Goal: Task Accomplishment & Management: Use online tool/utility

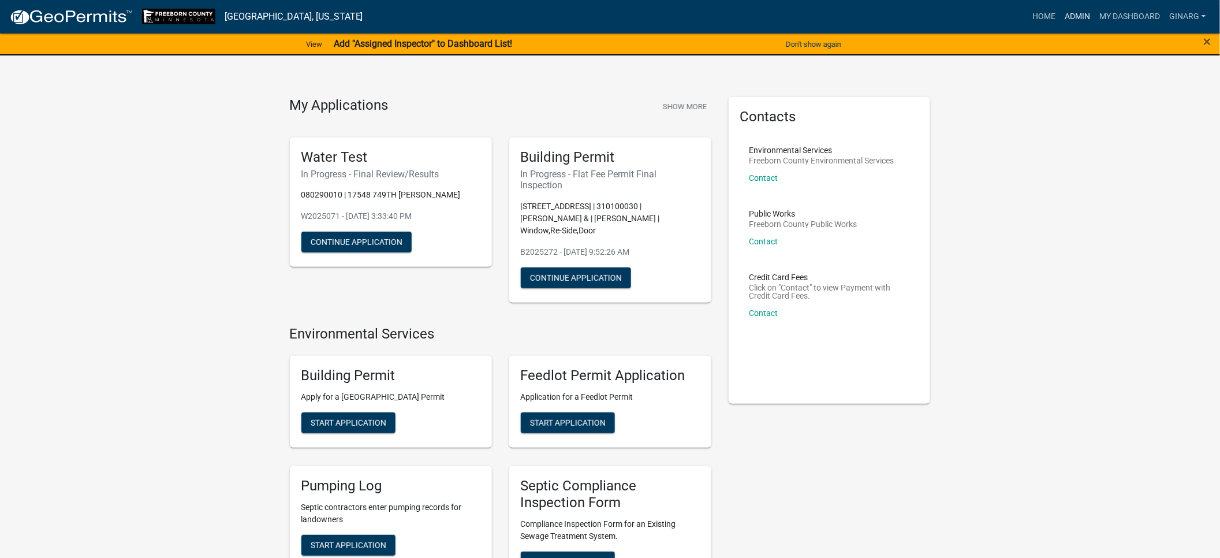
click at [1060, 23] on link "Admin" at bounding box center [1077, 17] width 35 height 22
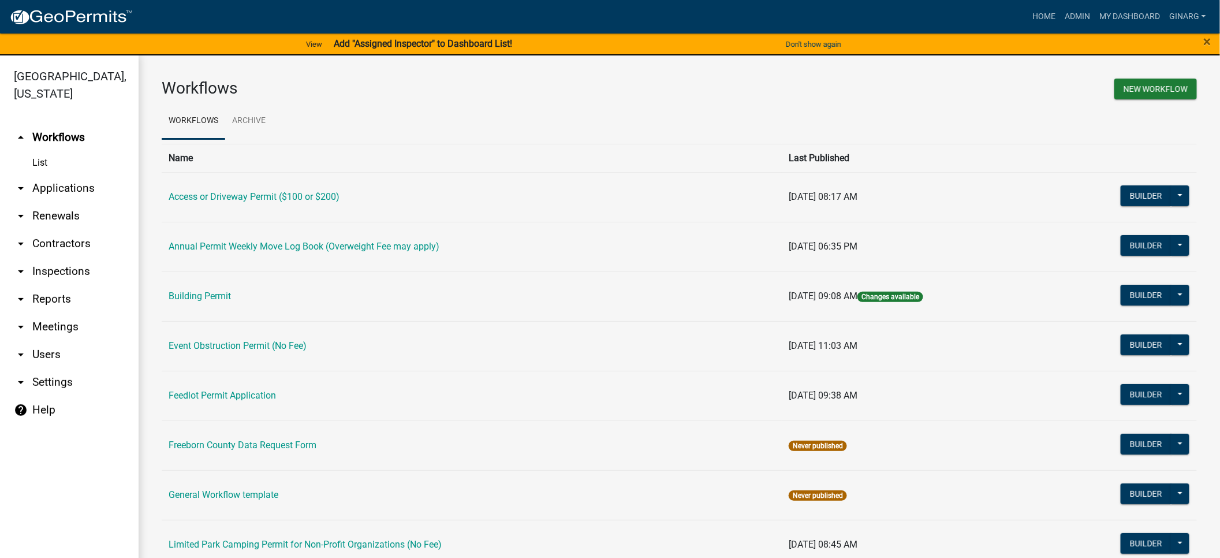
click at [231, 301] on link "Building Permit" at bounding box center [200, 295] width 62 height 11
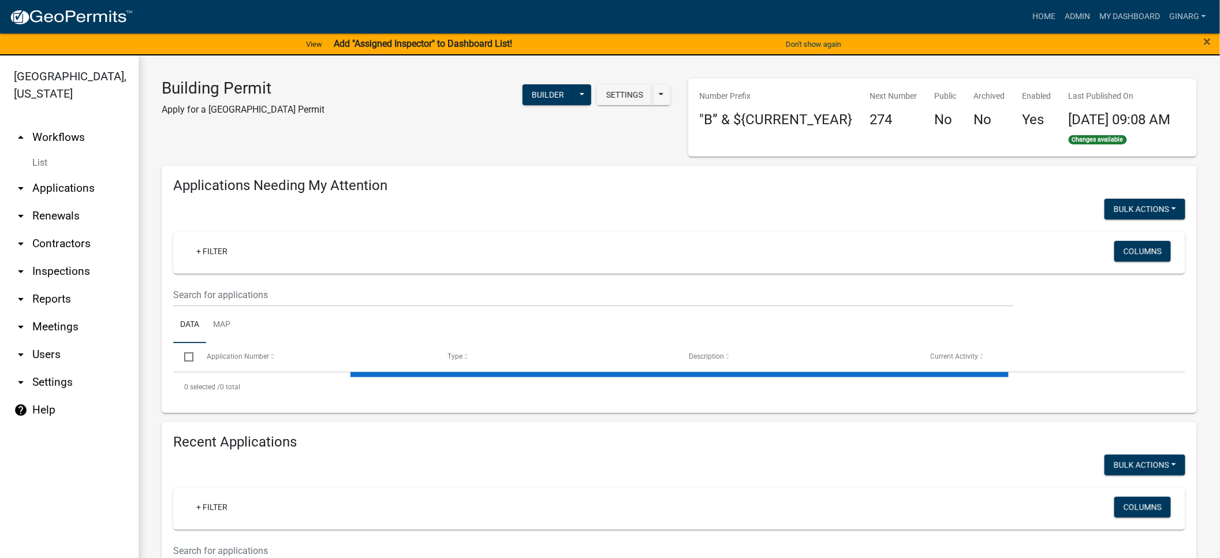
select select "3: 100"
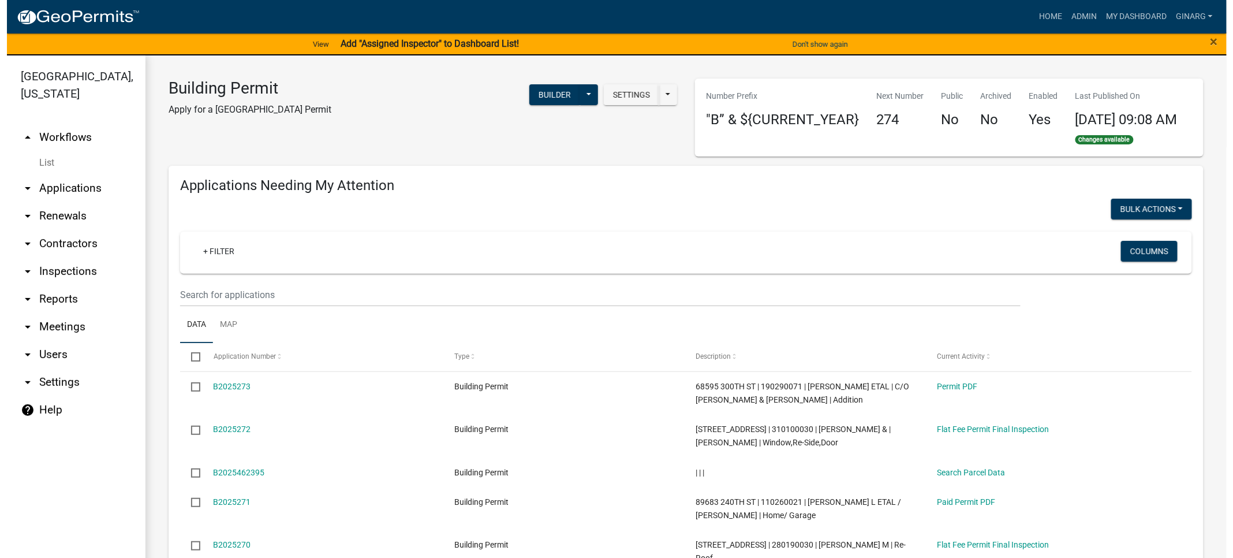
scroll to position [346, 0]
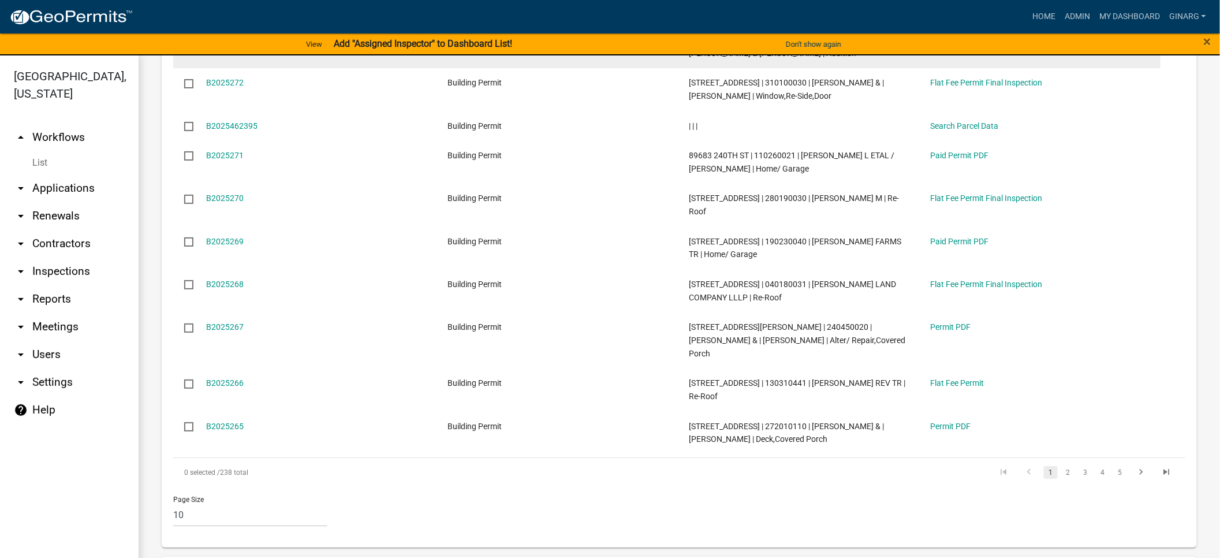
click at [244, 44] on link "B2025273" at bounding box center [226, 39] width 38 height 9
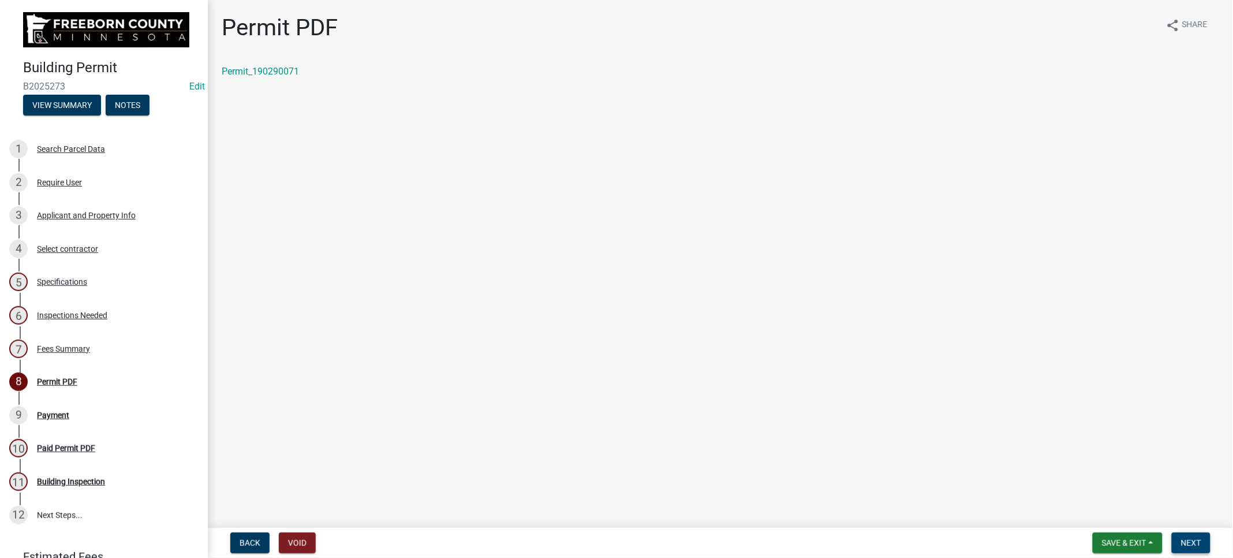
click at [1184, 538] on span "Next" at bounding box center [1191, 542] width 20 height 9
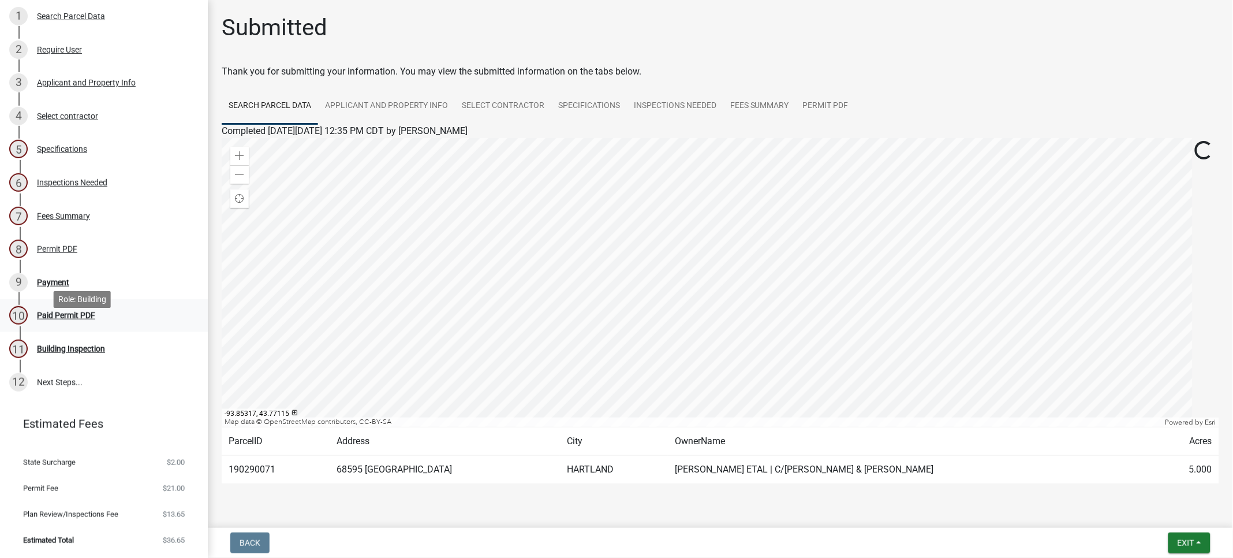
scroll to position [346, 0]
click at [69, 286] on div "Payment" at bounding box center [53, 282] width 32 height 8
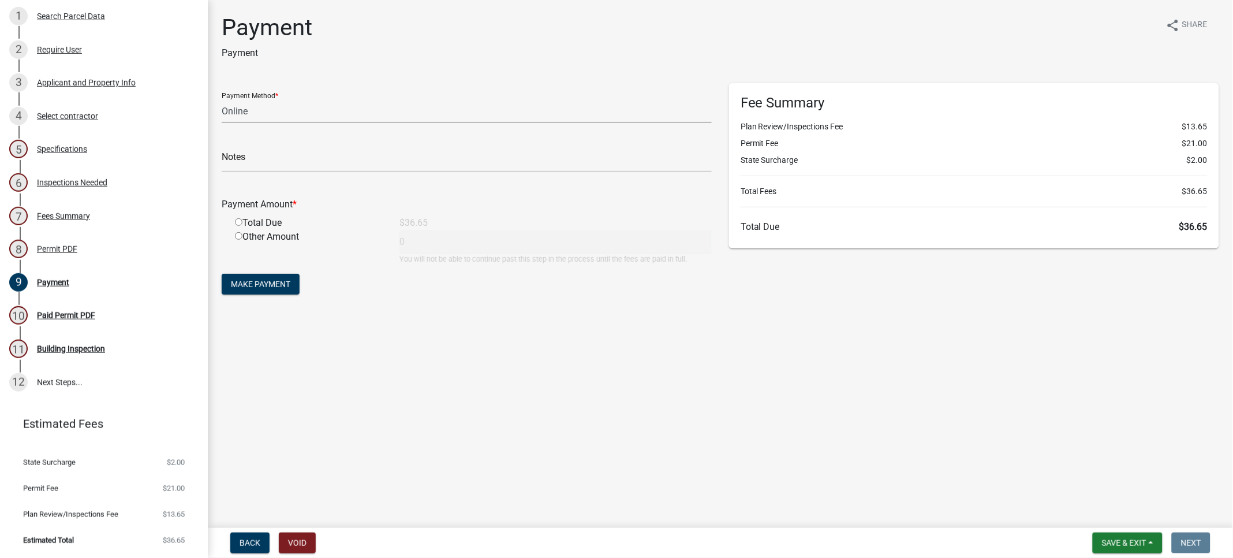
click at [267, 123] on select "Credit Card POS Check Cash Online" at bounding box center [467, 111] width 490 height 24
select select "0: 2"
click at [228, 123] on select "Credit Card POS Check Cash Online" at bounding box center [467, 111] width 490 height 24
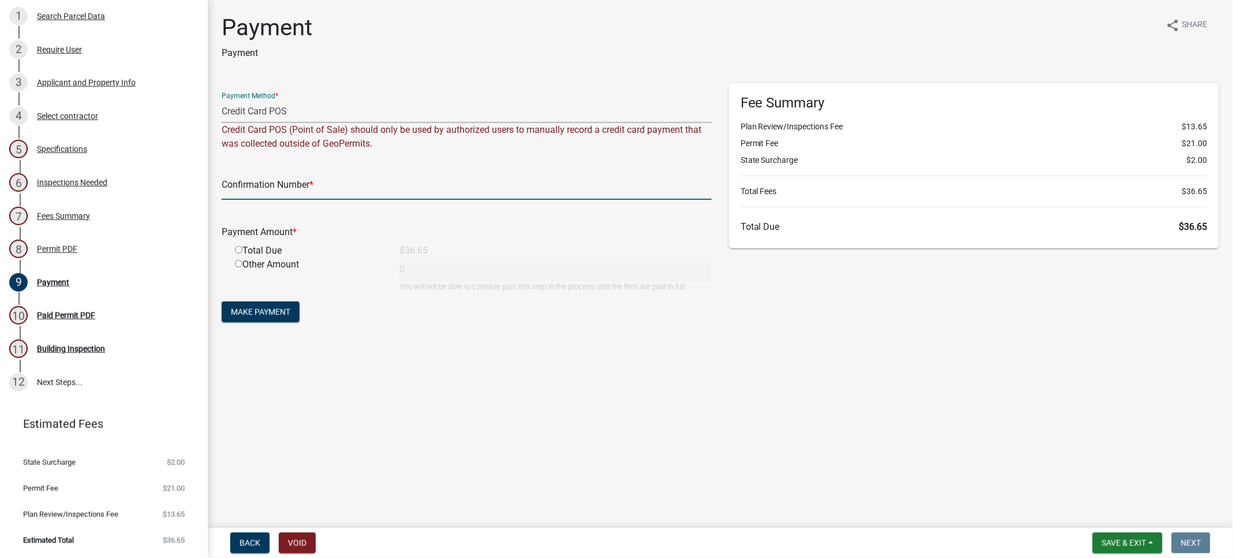
click at [261, 200] on input "text" at bounding box center [467, 188] width 490 height 24
type input "100333985857"
click at [242, 253] on input "radio" at bounding box center [239, 250] width 8 height 8
radio input "true"
type input "36.65"
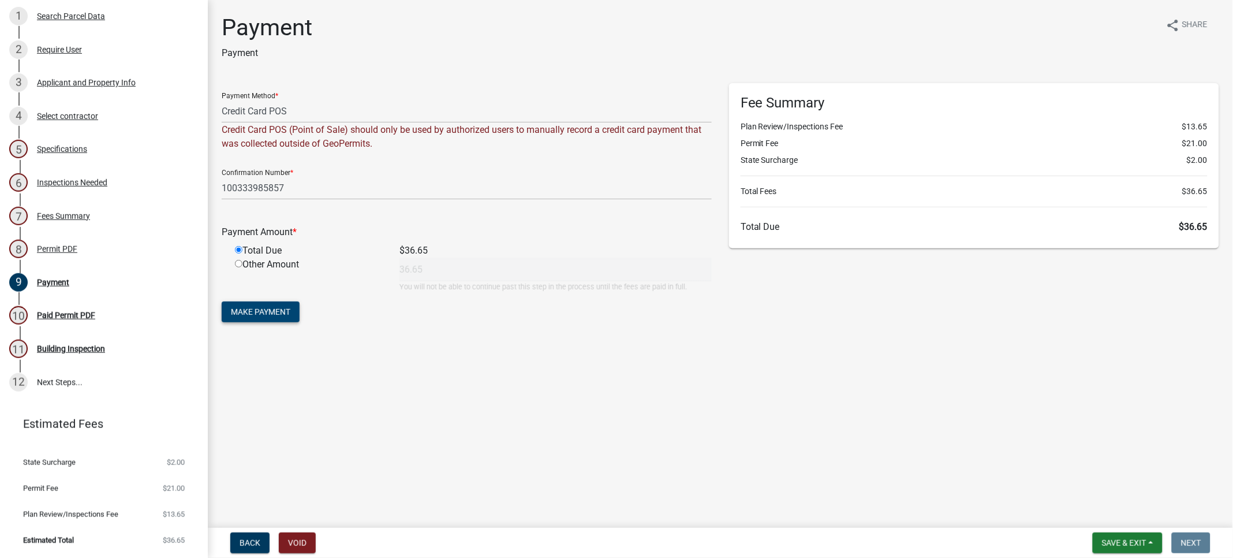
click at [290, 316] on span "Make Payment" at bounding box center [260, 311] width 59 height 9
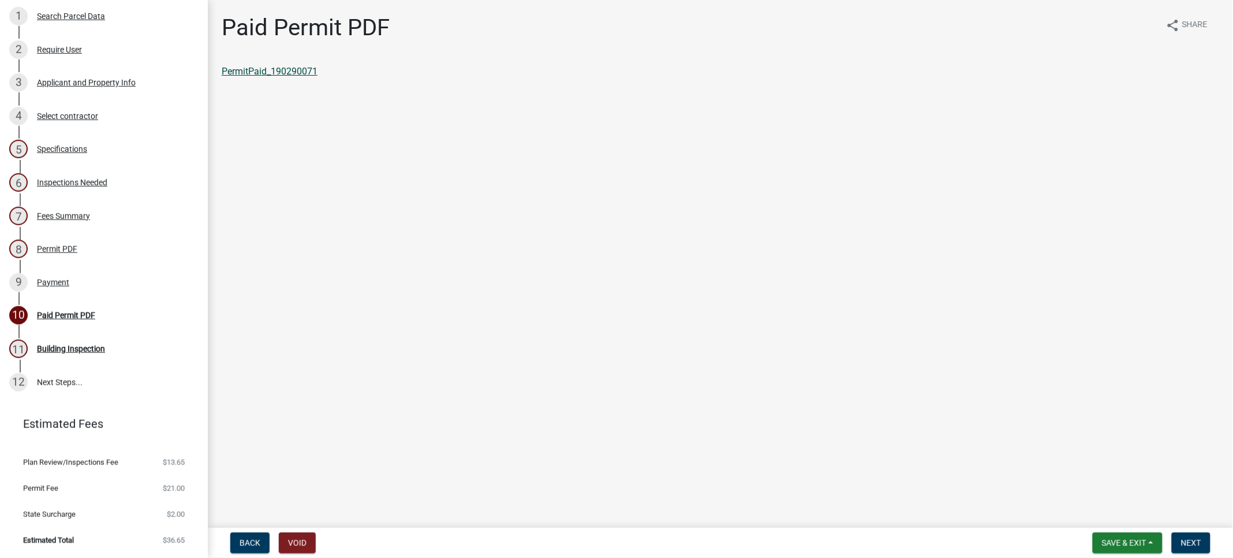
click at [276, 77] on link "PermitPaid_190290071" at bounding box center [270, 71] width 96 height 11
